Goal: Obtain resource: Download file/media

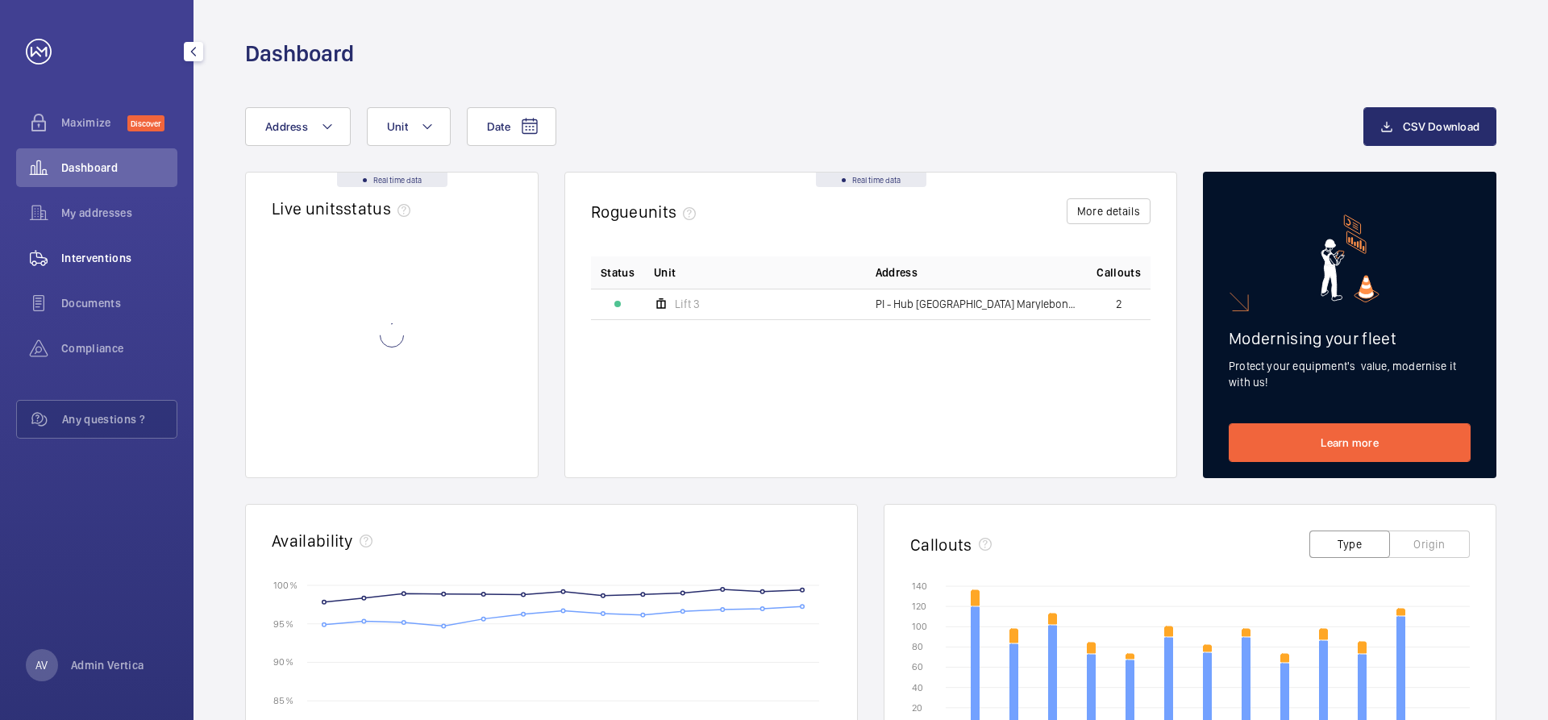
click at [94, 264] on span "Interventions" at bounding box center [119, 258] width 116 height 16
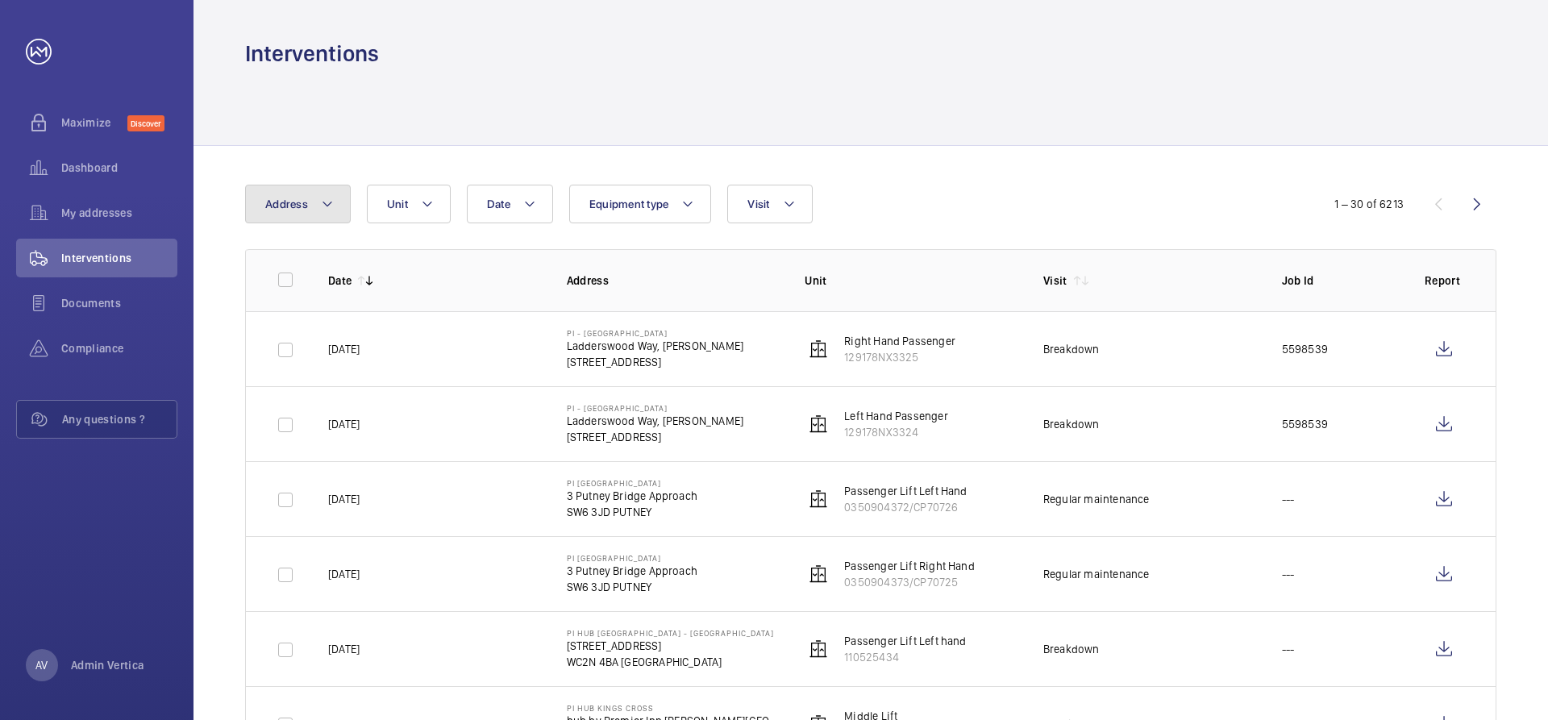
click at [281, 202] on span "Address" at bounding box center [286, 204] width 43 height 13
type input "good"
click at [373, 316] on span "Hub - [GEOGRAPHIC_DATA] - hub by [GEOGRAPHIC_DATA] [GEOGRAPHIC_DATA]" at bounding box center [400, 314] width 222 height 16
click at [285, 316] on input "Hub - [GEOGRAPHIC_DATA] - hub by [GEOGRAPHIC_DATA] [GEOGRAPHIC_DATA]" at bounding box center [269, 314] width 32 height 32
checkbox input "true"
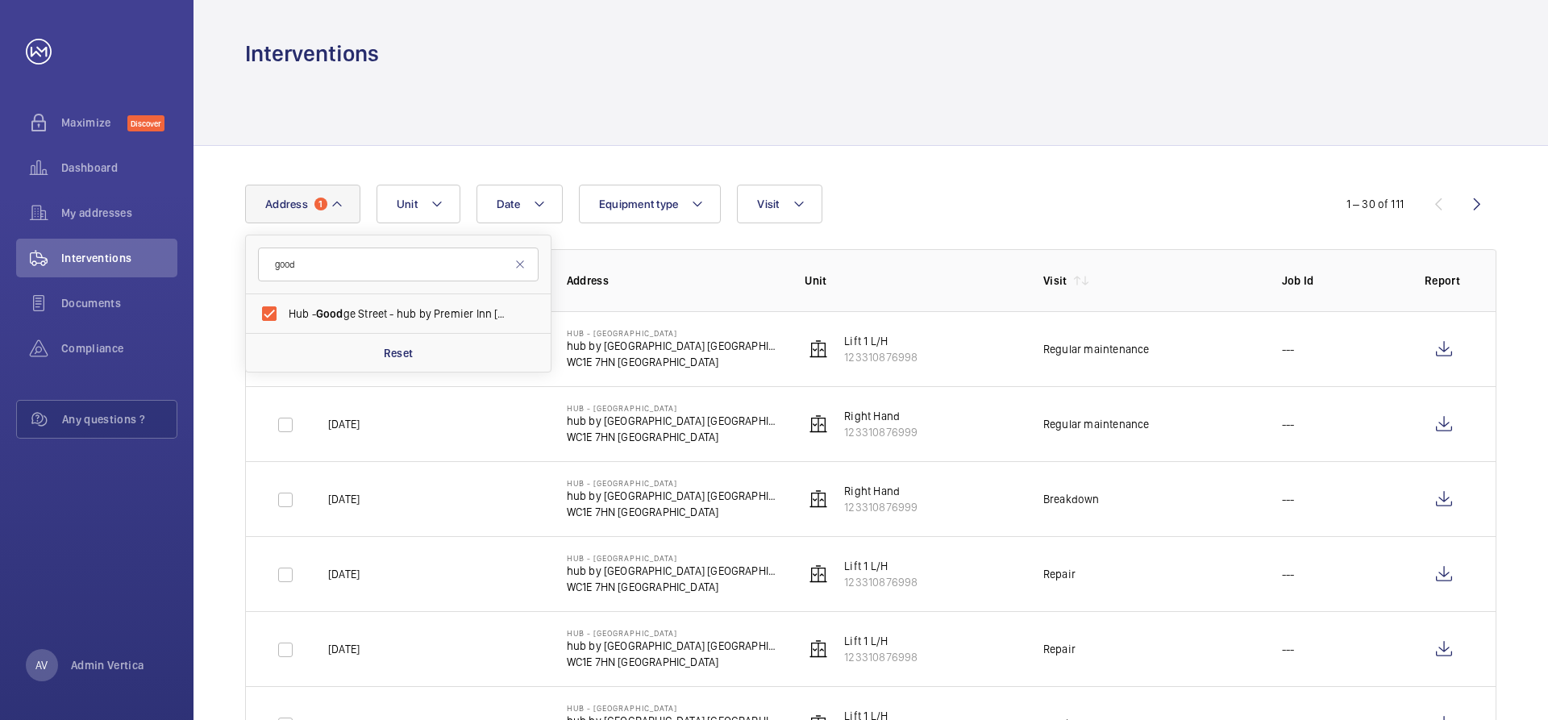
click at [661, 87] on div at bounding box center [870, 107] width 1251 height 77
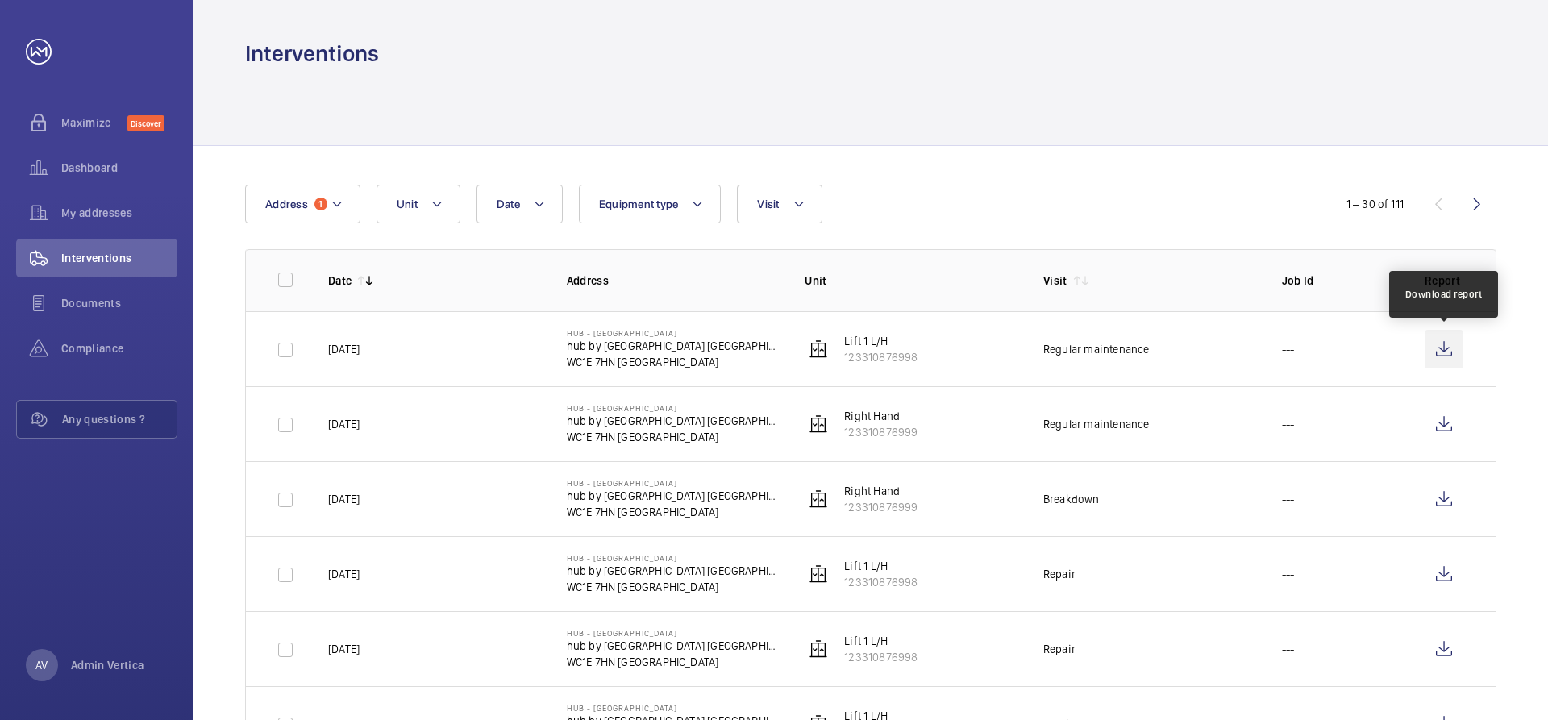
click at [1451, 352] on wm-front-icon-button at bounding box center [1444, 349] width 39 height 39
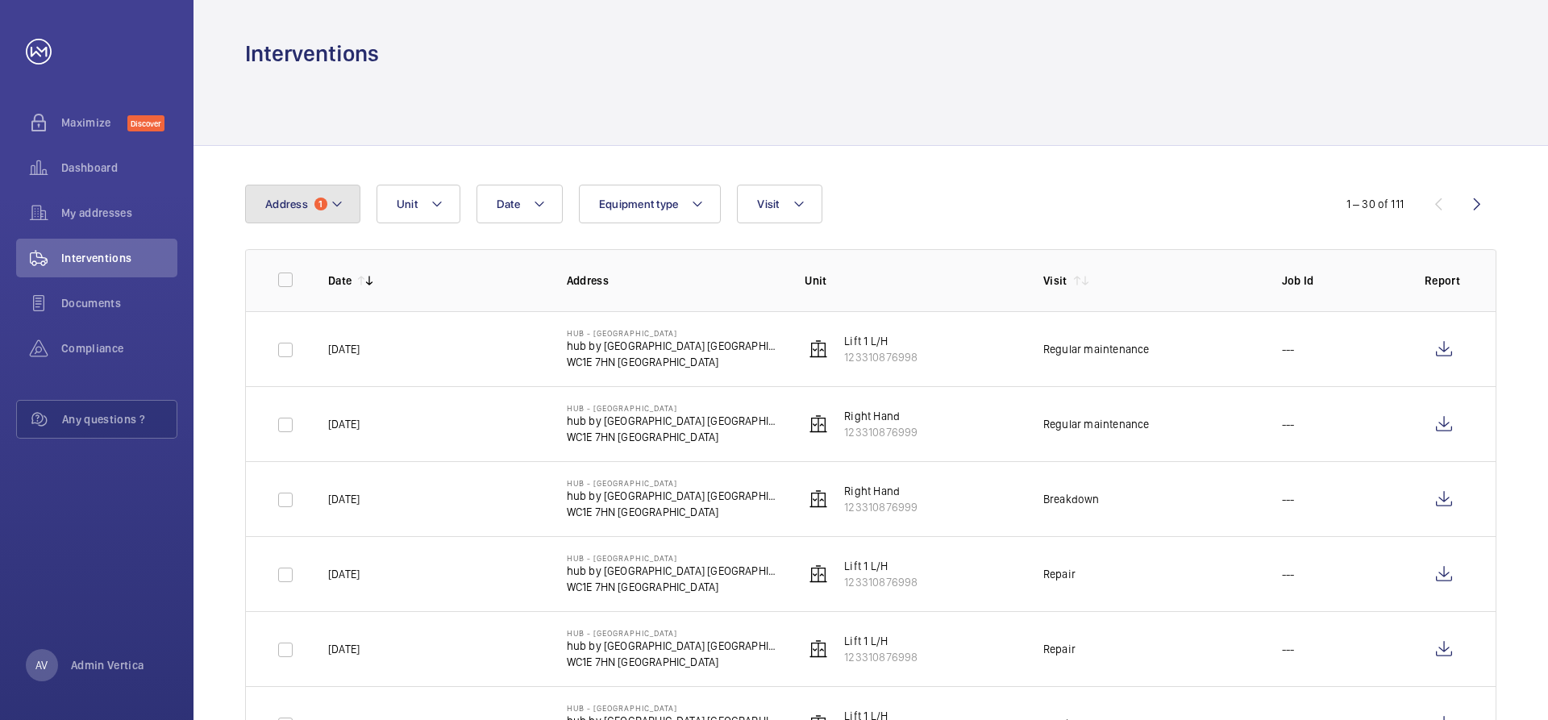
click at [310, 210] on button "Address 1" at bounding box center [302, 204] width 115 height 39
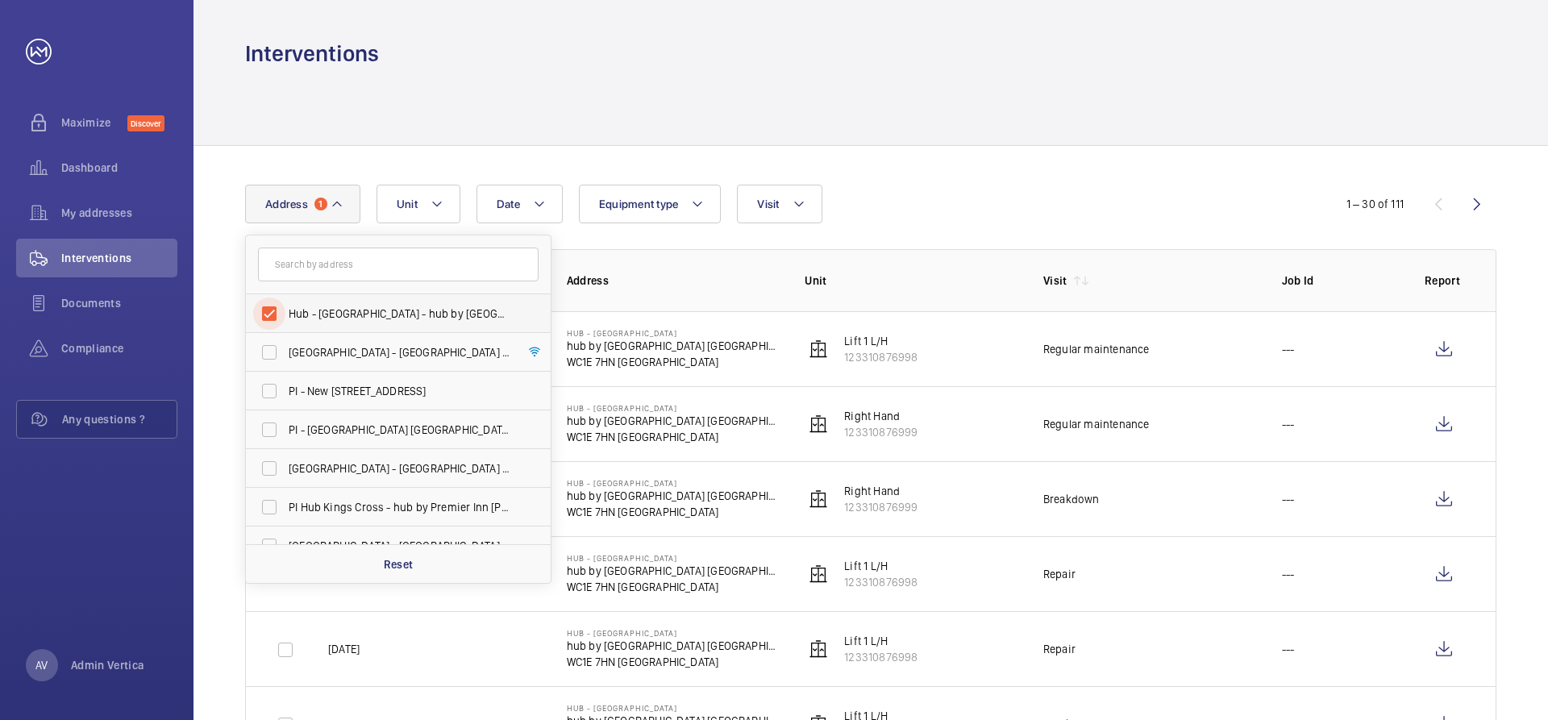
click at [268, 308] on input "Hub - [GEOGRAPHIC_DATA] - hub by [GEOGRAPHIC_DATA] [GEOGRAPHIC_DATA]" at bounding box center [269, 314] width 32 height 32
checkbox input "false"
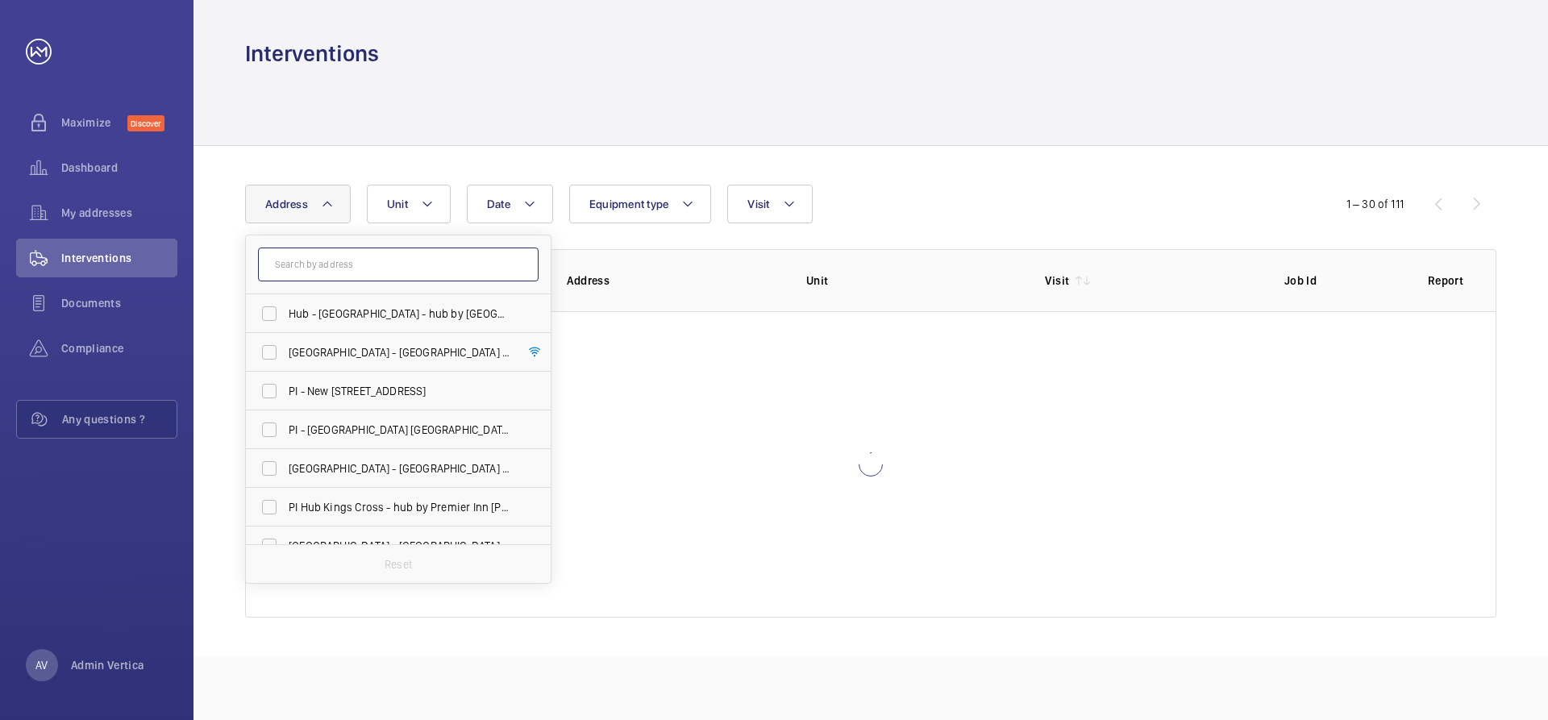
click at [319, 257] on input "text" at bounding box center [398, 265] width 281 height 34
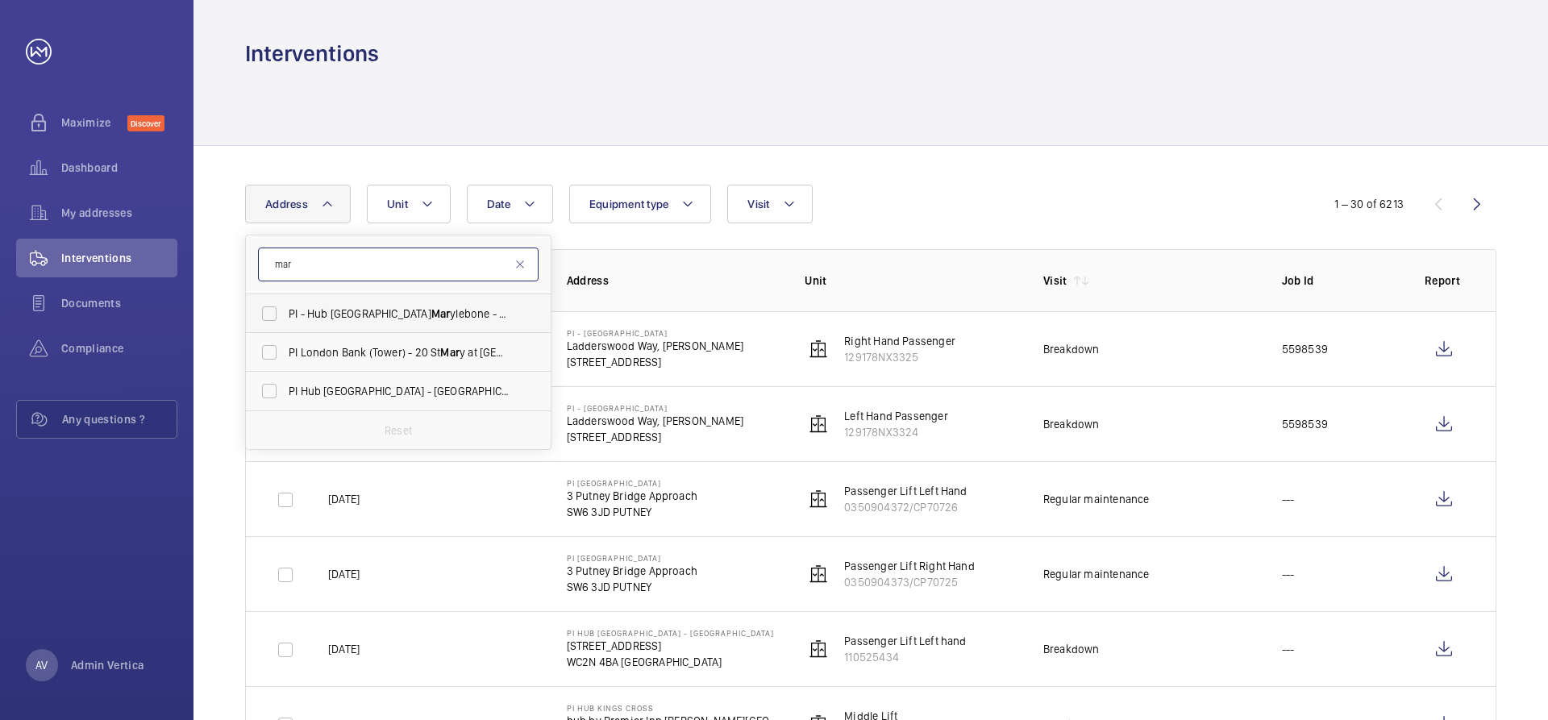
type input "mar"
click at [330, 314] on span "PI - Hub London Mar ylebone - Proximity [GEOGRAPHIC_DATA], [GEOGRAPHIC_DATA]" at bounding box center [400, 314] width 222 height 16
click at [285, 314] on input "PI - Hub London Mar ylebone - Proximity [GEOGRAPHIC_DATA], [GEOGRAPHIC_DATA]" at bounding box center [269, 314] width 32 height 32
checkbox input "true"
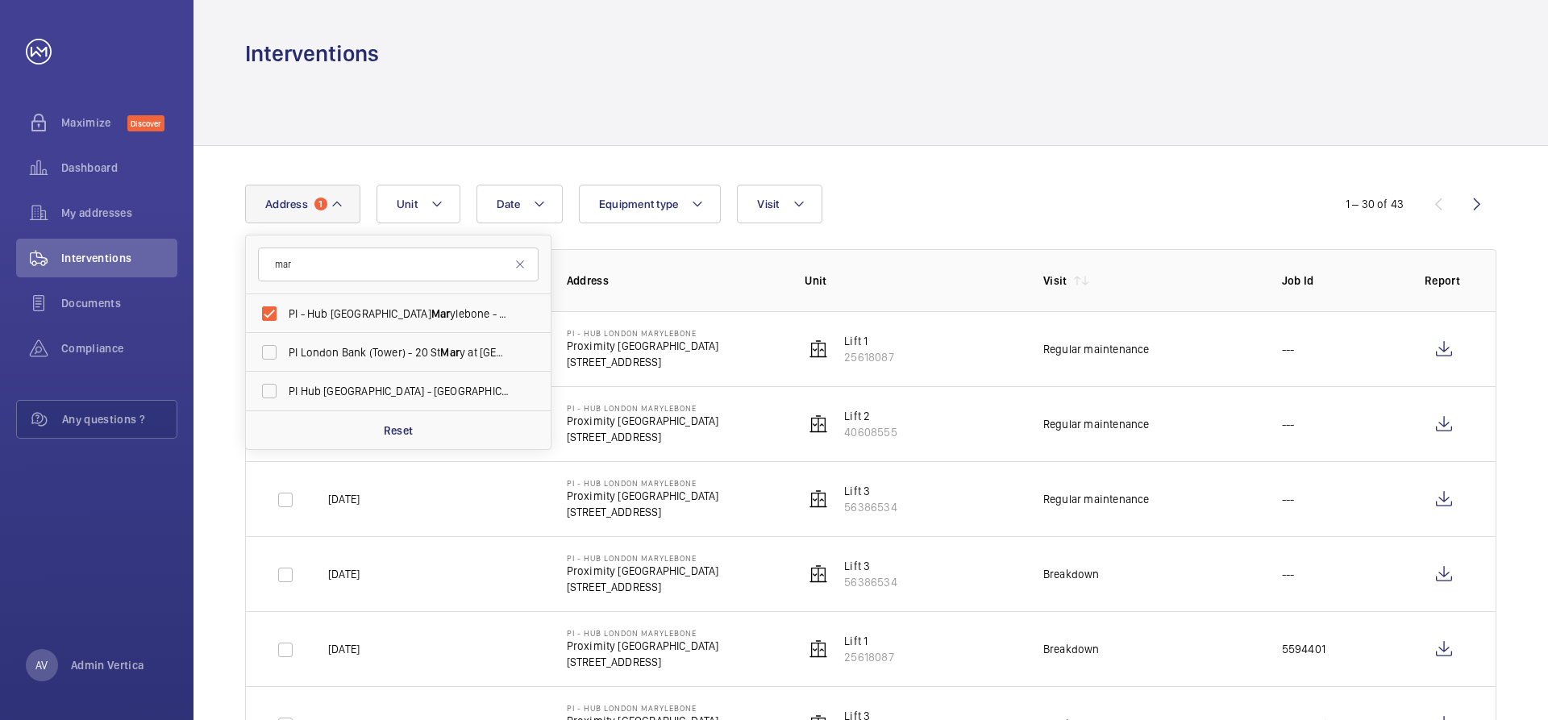
click at [621, 138] on div at bounding box center [870, 107] width 1251 height 77
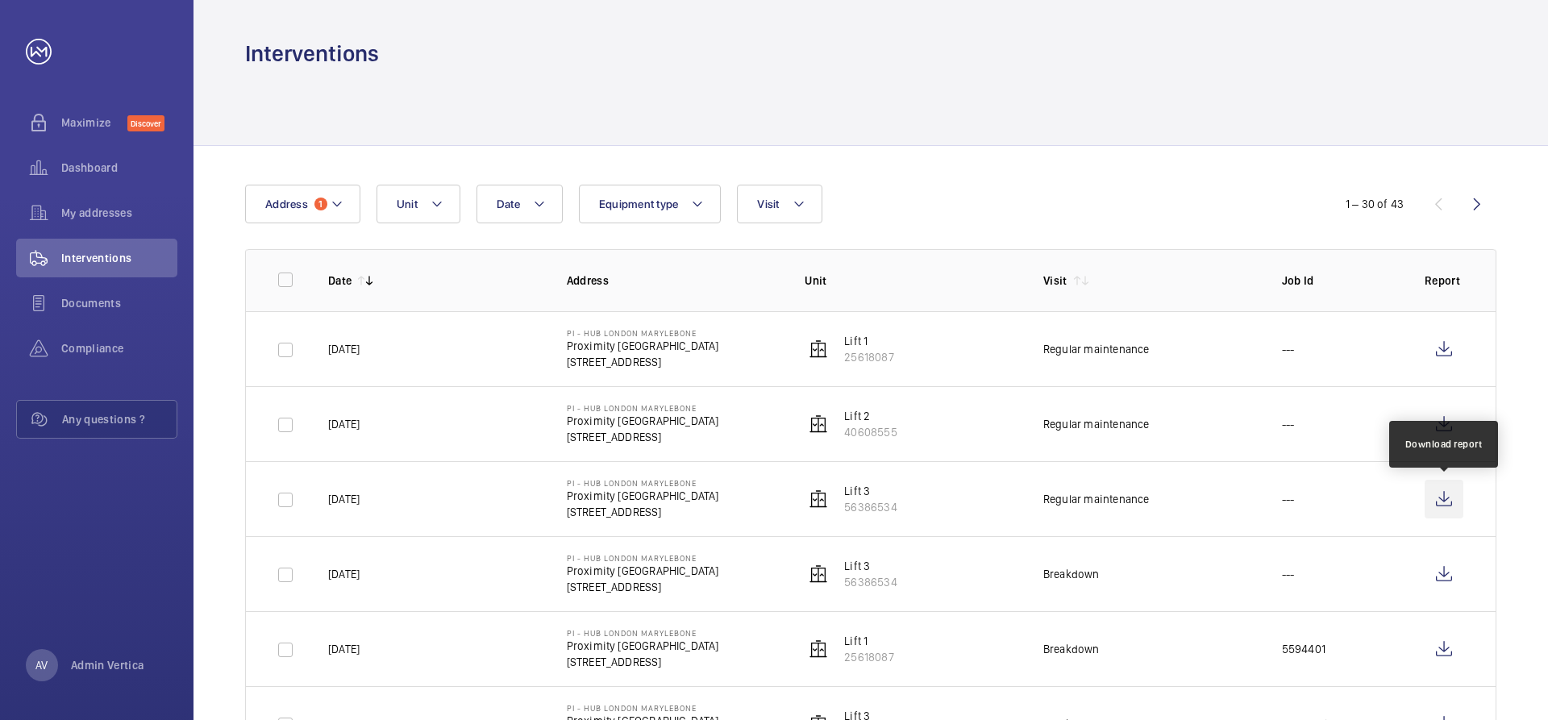
click at [1440, 500] on wm-front-icon-button at bounding box center [1444, 499] width 39 height 39
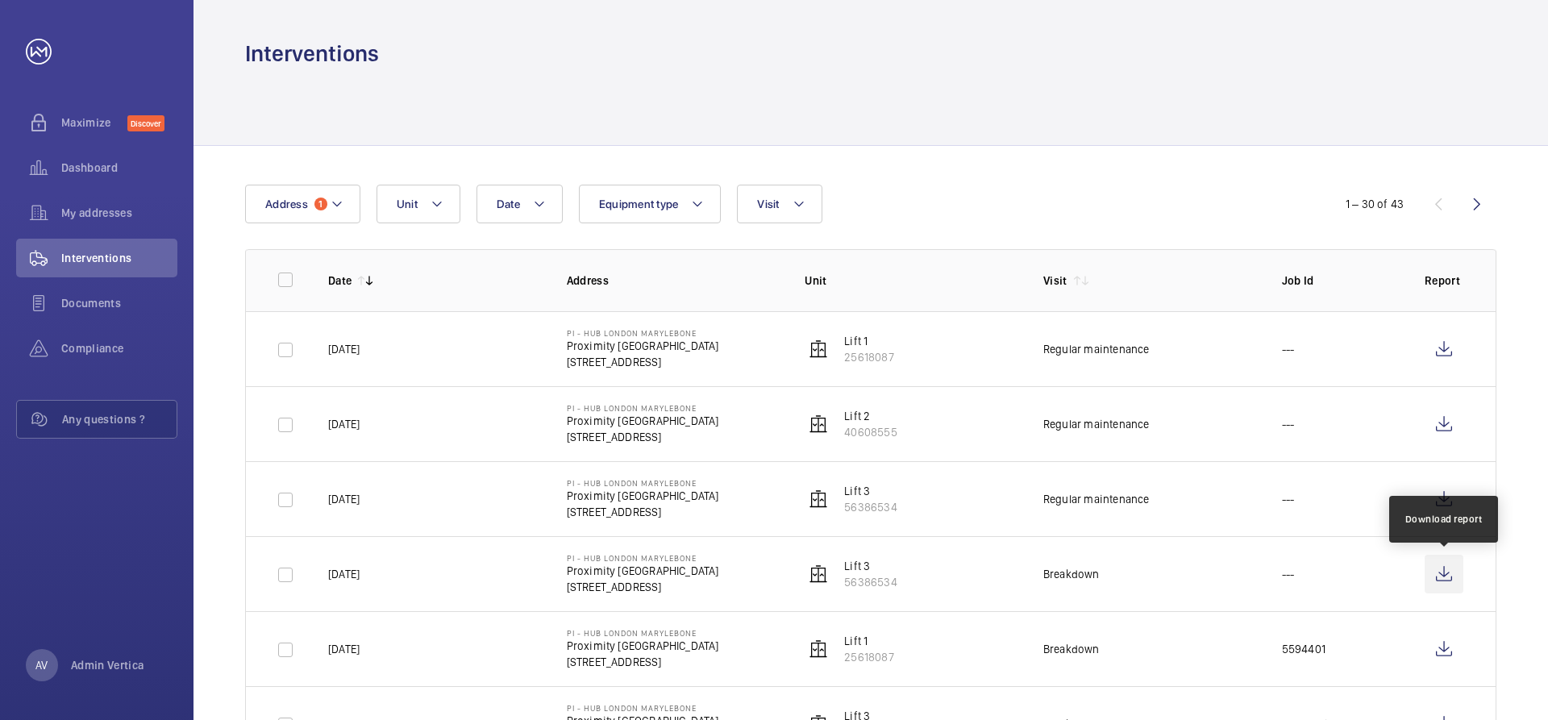
click at [1444, 576] on wm-front-icon-button at bounding box center [1444, 574] width 39 height 39
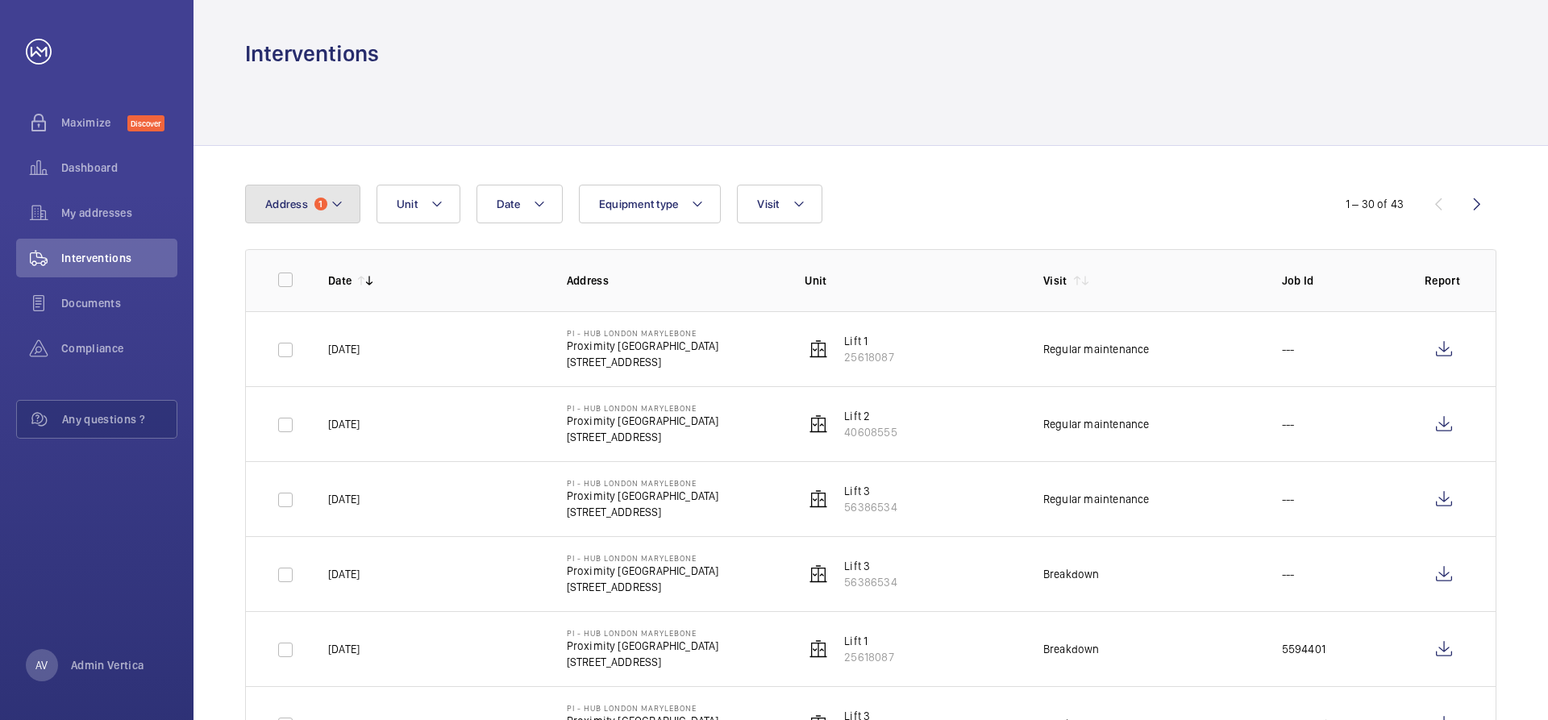
click at [347, 190] on button "Address 1" at bounding box center [302, 204] width 115 height 39
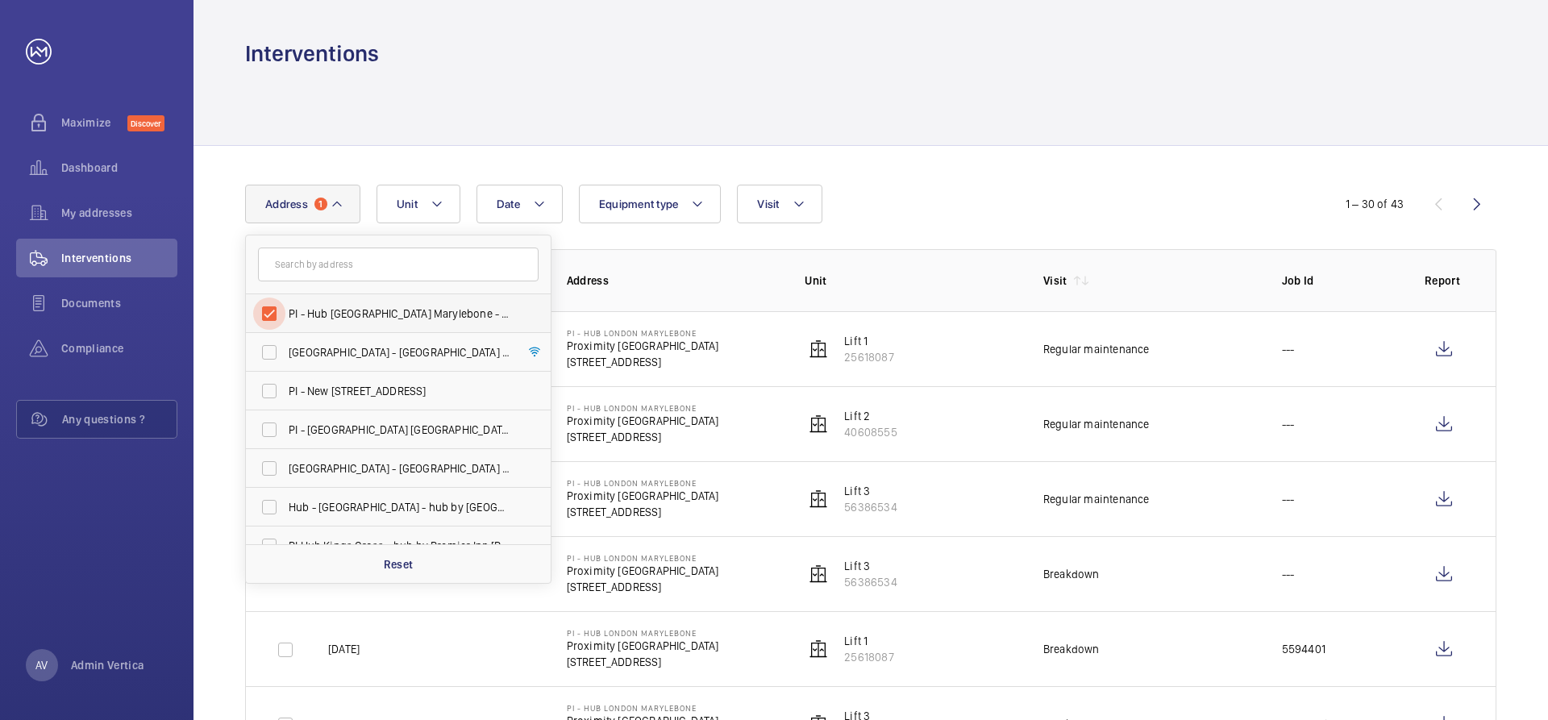
click at [278, 310] on input "PI - Hub [GEOGRAPHIC_DATA] Marylebone - Proximity [GEOGRAPHIC_DATA]" at bounding box center [269, 314] width 32 height 32
checkbox input "false"
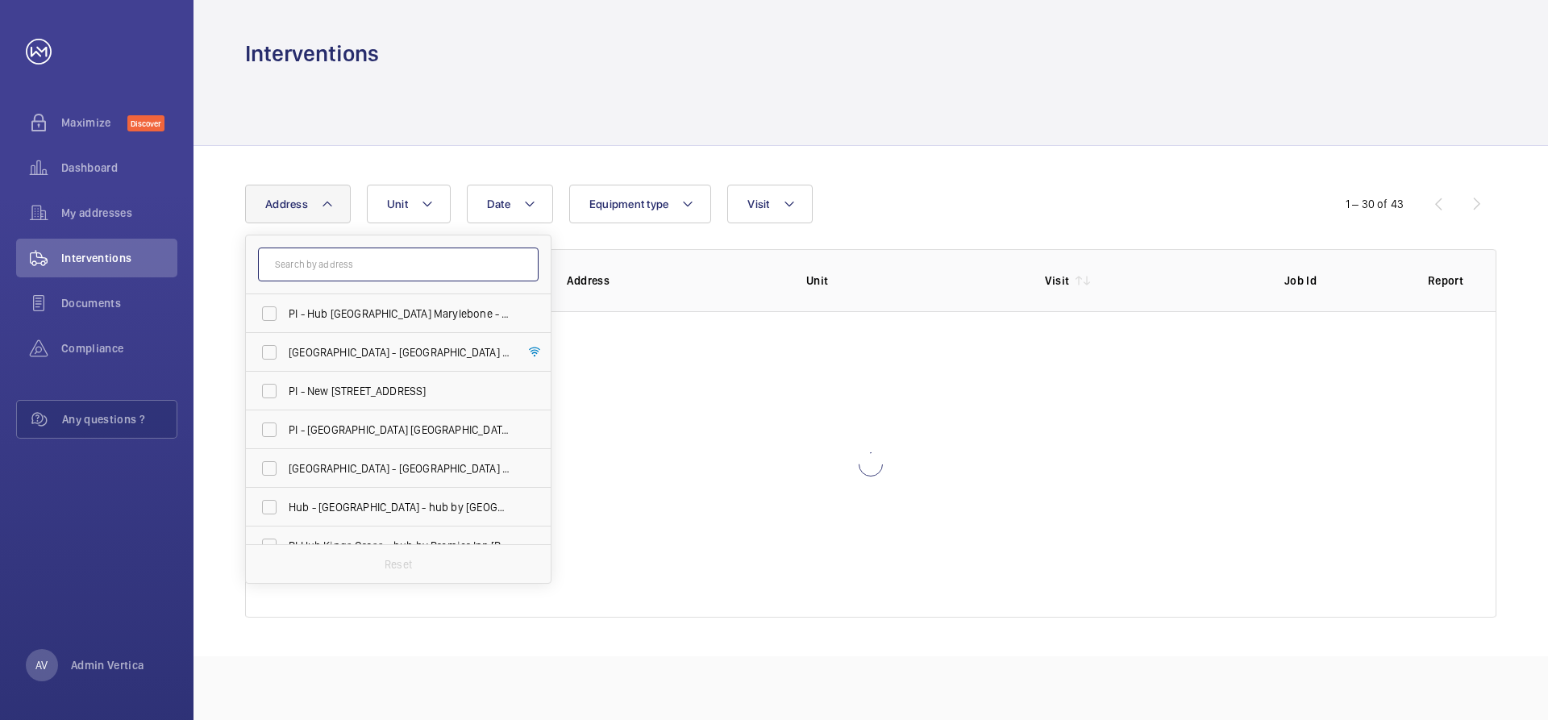
click at [317, 270] on input "text" at bounding box center [398, 265] width 281 height 34
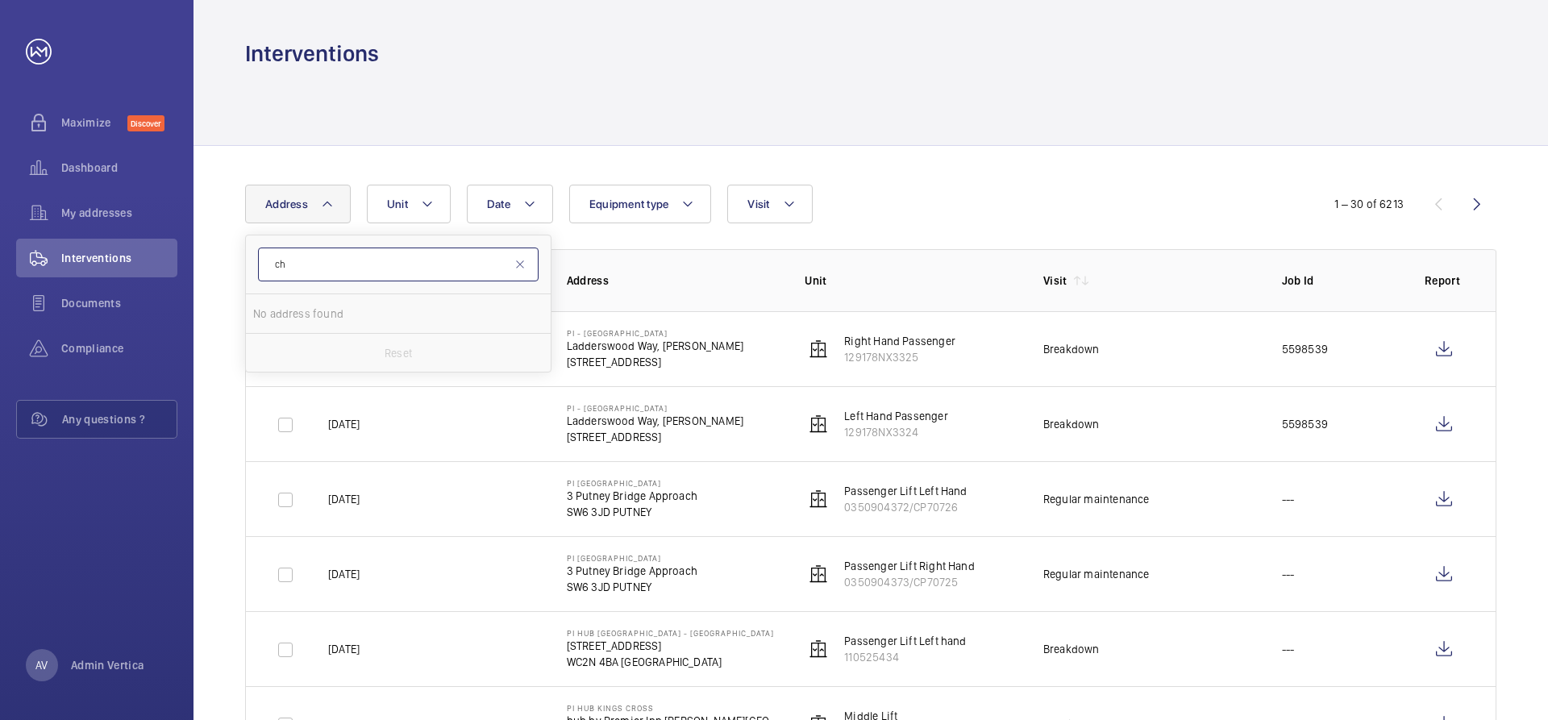
type input "c"
type input "chi"
click at [329, 313] on span "PI London Chi swick - [STREET_ADDRESS][PERSON_NAME]" at bounding box center [400, 314] width 222 height 16
click at [285, 313] on input "PI London Chi swick - [STREET_ADDRESS][PERSON_NAME]" at bounding box center [269, 314] width 32 height 32
checkbox input "true"
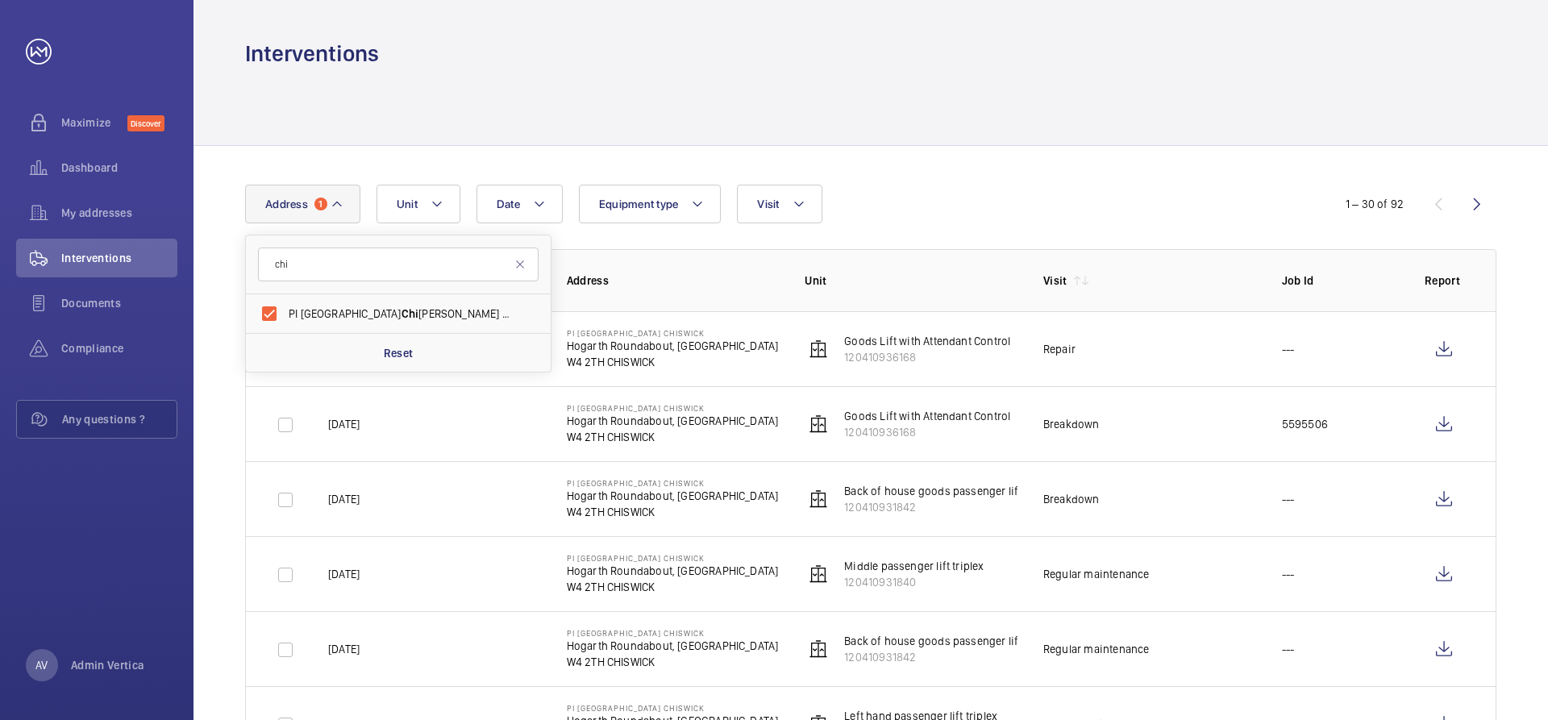
click at [1107, 69] on div at bounding box center [870, 107] width 1251 height 77
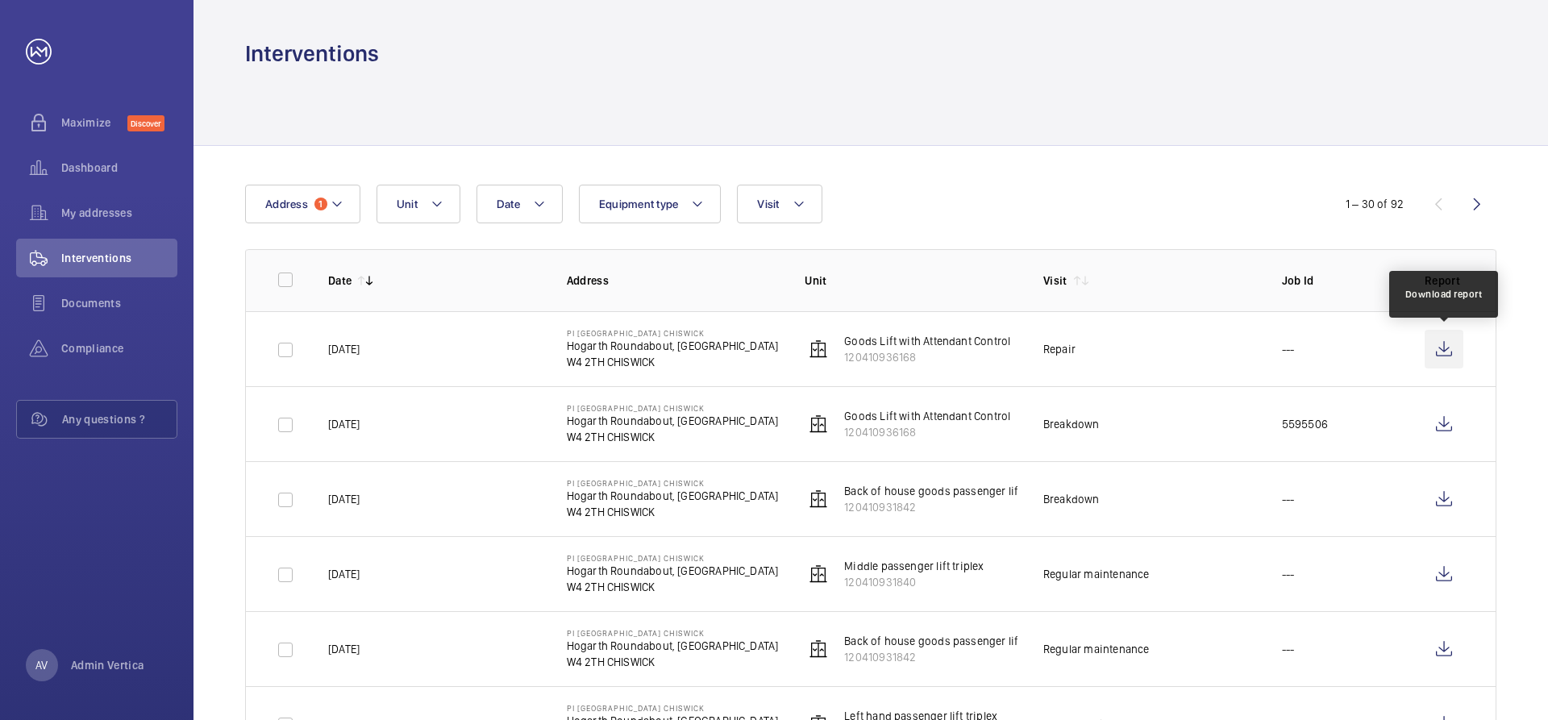
click at [1444, 347] on wm-front-icon-button at bounding box center [1444, 349] width 39 height 39
